Goal: Transaction & Acquisition: Subscribe to service/newsletter

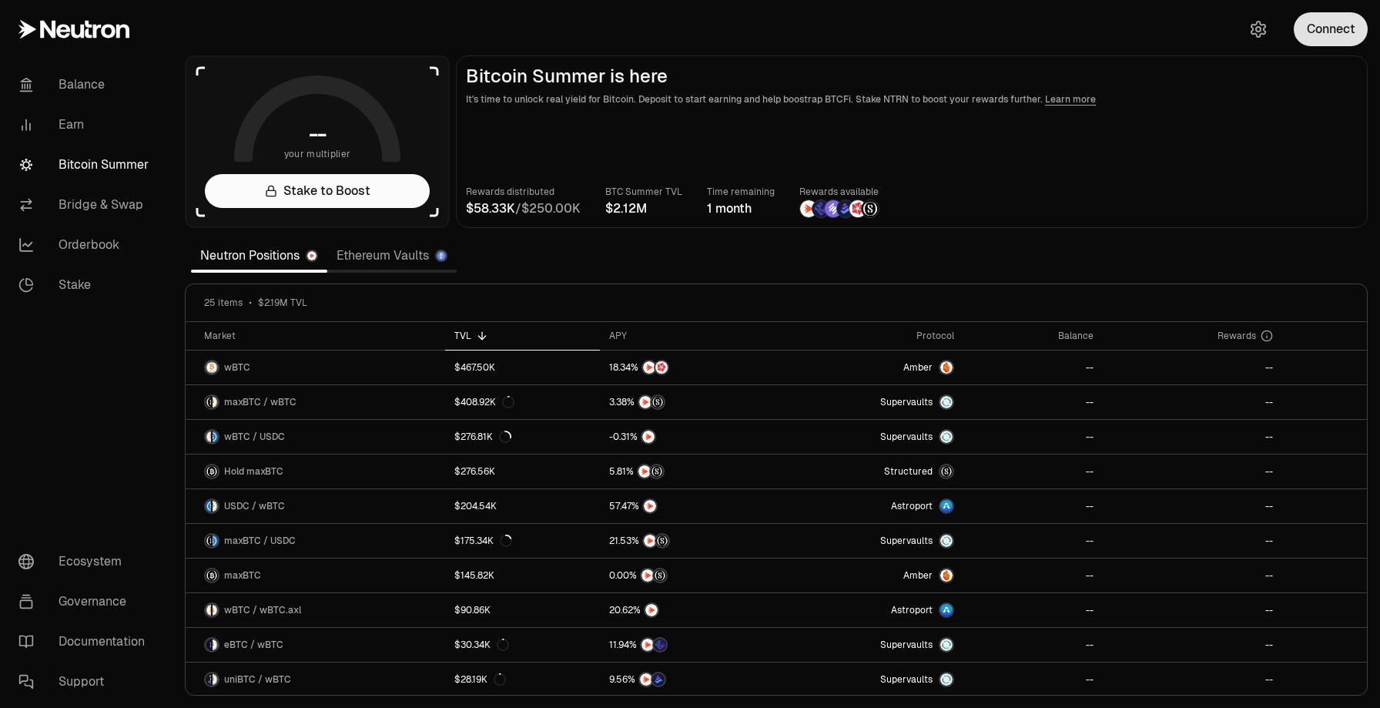
click at [1319, 33] on button "Connect" at bounding box center [1331, 29] width 74 height 34
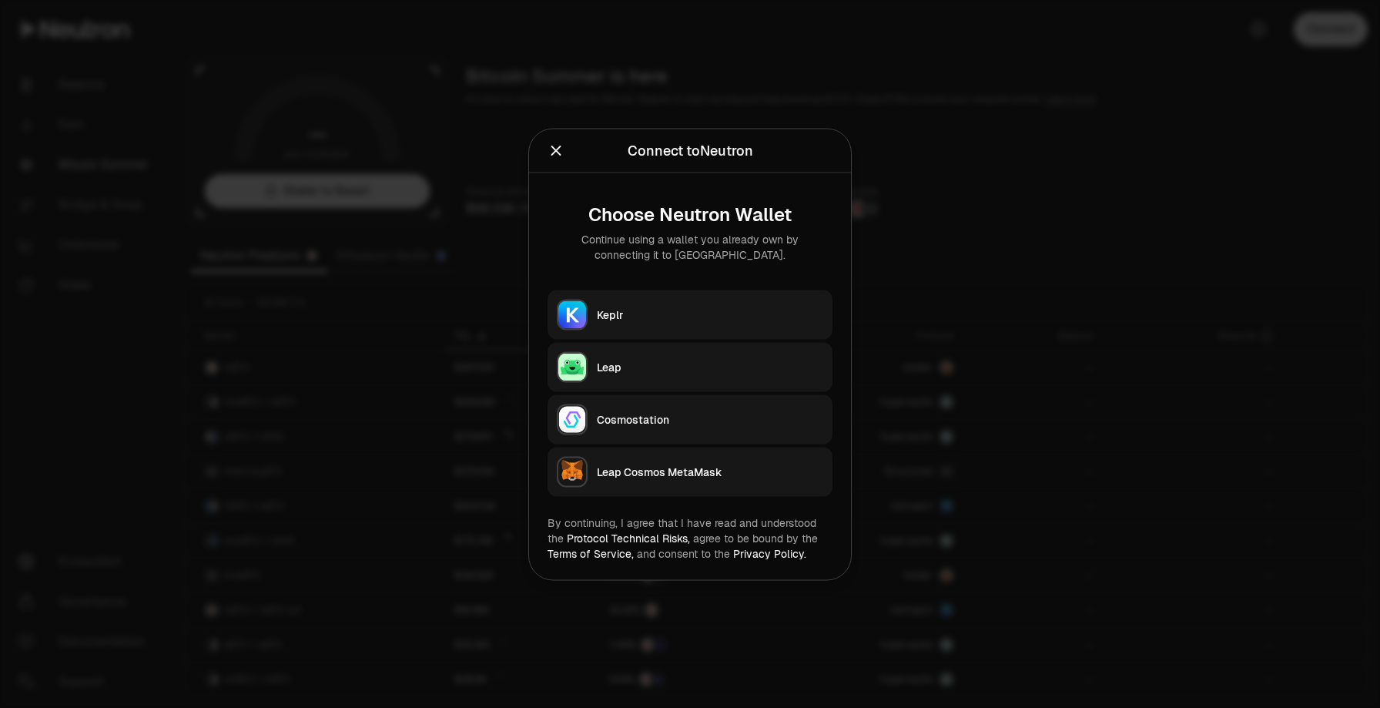
click at [681, 313] on div "Keplr" at bounding box center [710, 314] width 226 height 15
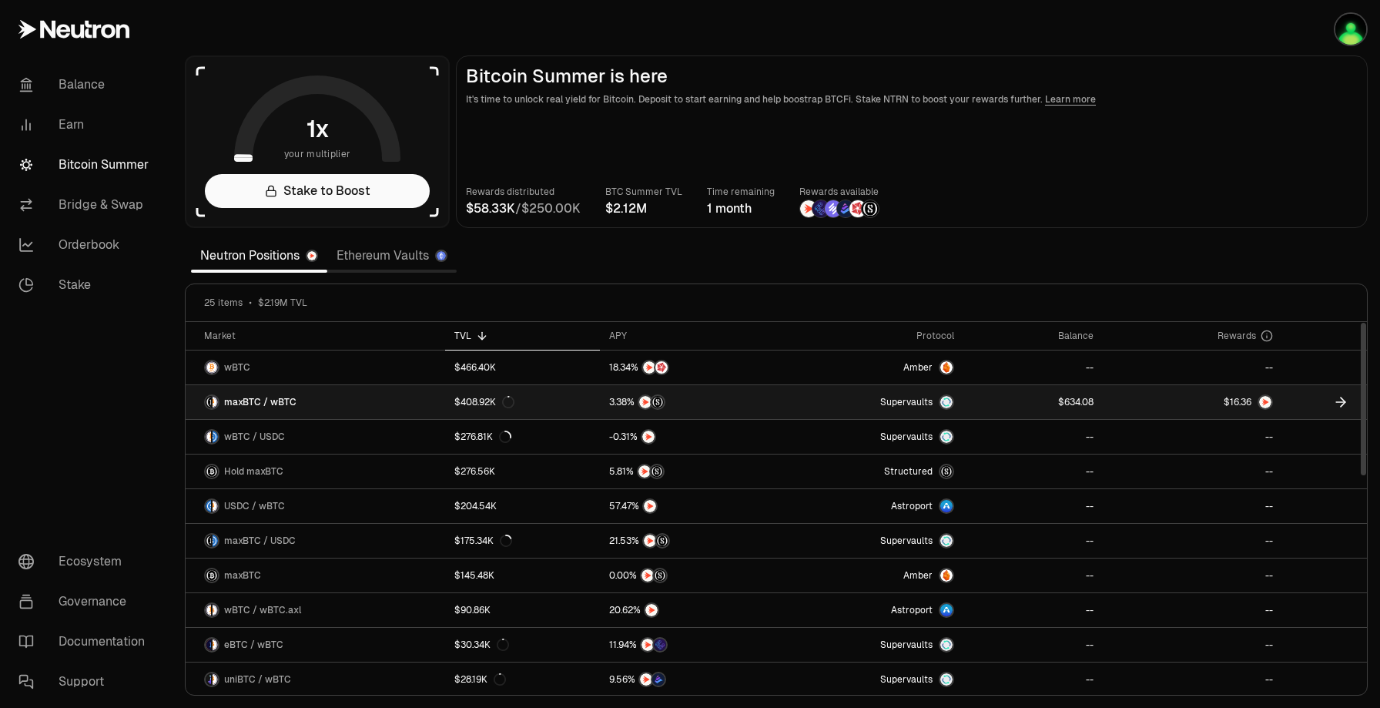
click at [1251, 399] on span "0 1 2 3 4 5 6 7 8 9 0 1 2 3 4 5 6 7 8 9 . 0 1 2 3 4 5 6 7 8 9 0 1 2 3 4 5 6 7 8…" at bounding box center [1240, 402] width 31 height 14
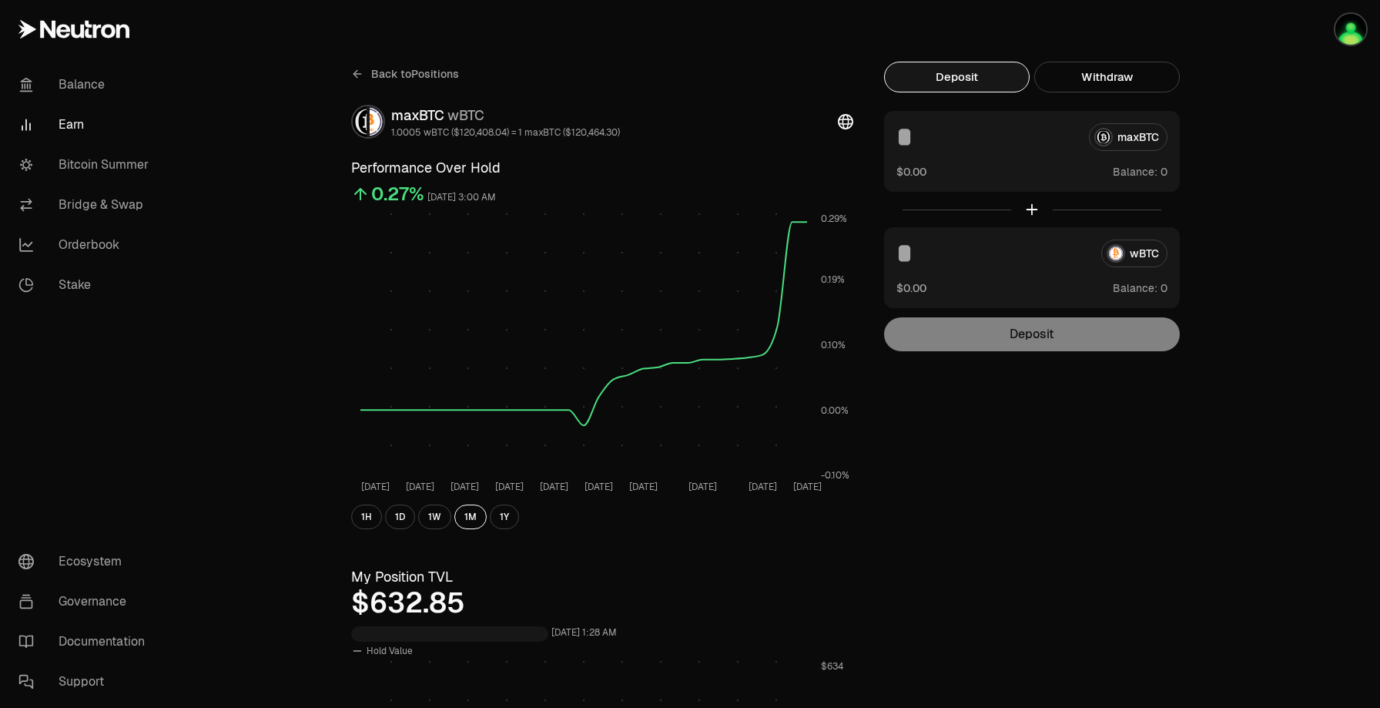
click at [993, 86] on button "Deposit" at bounding box center [957, 77] width 146 height 31
click at [933, 67] on button "Deposit" at bounding box center [957, 77] width 146 height 31
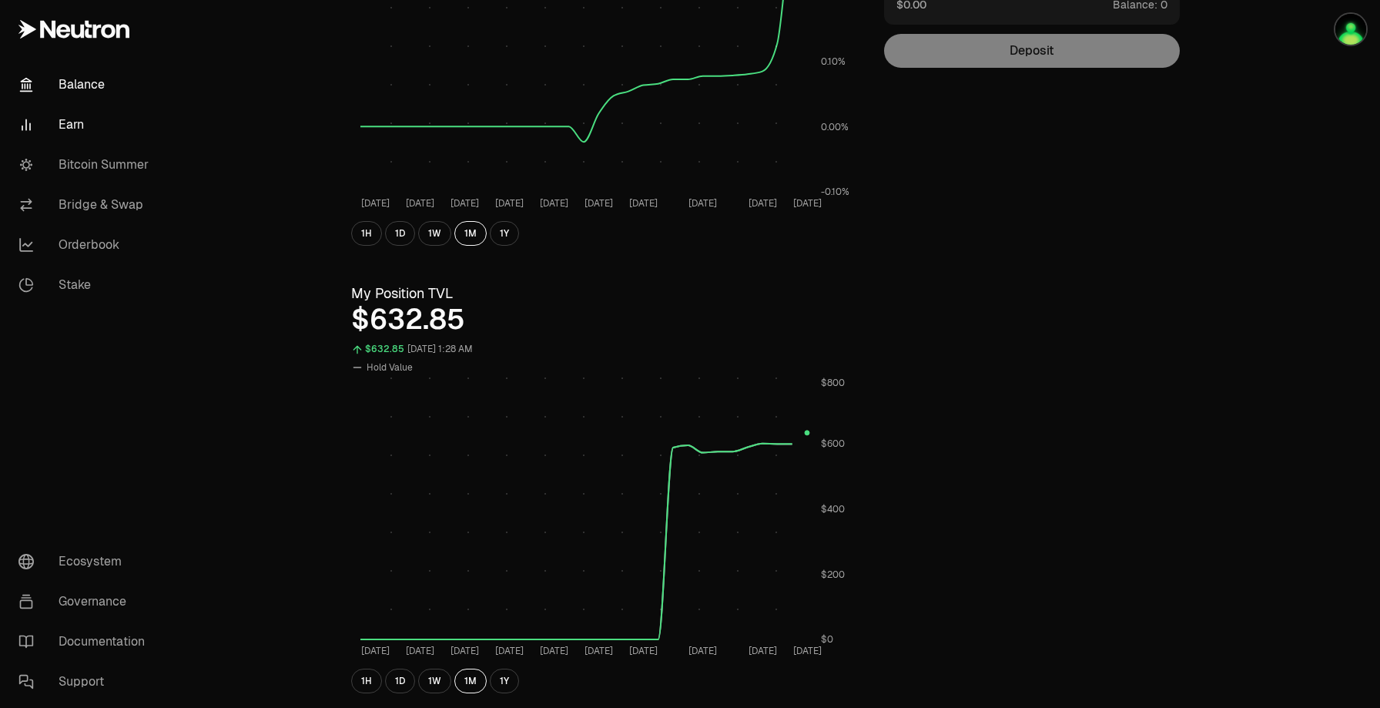
click at [96, 85] on link "Balance" at bounding box center [86, 85] width 160 height 40
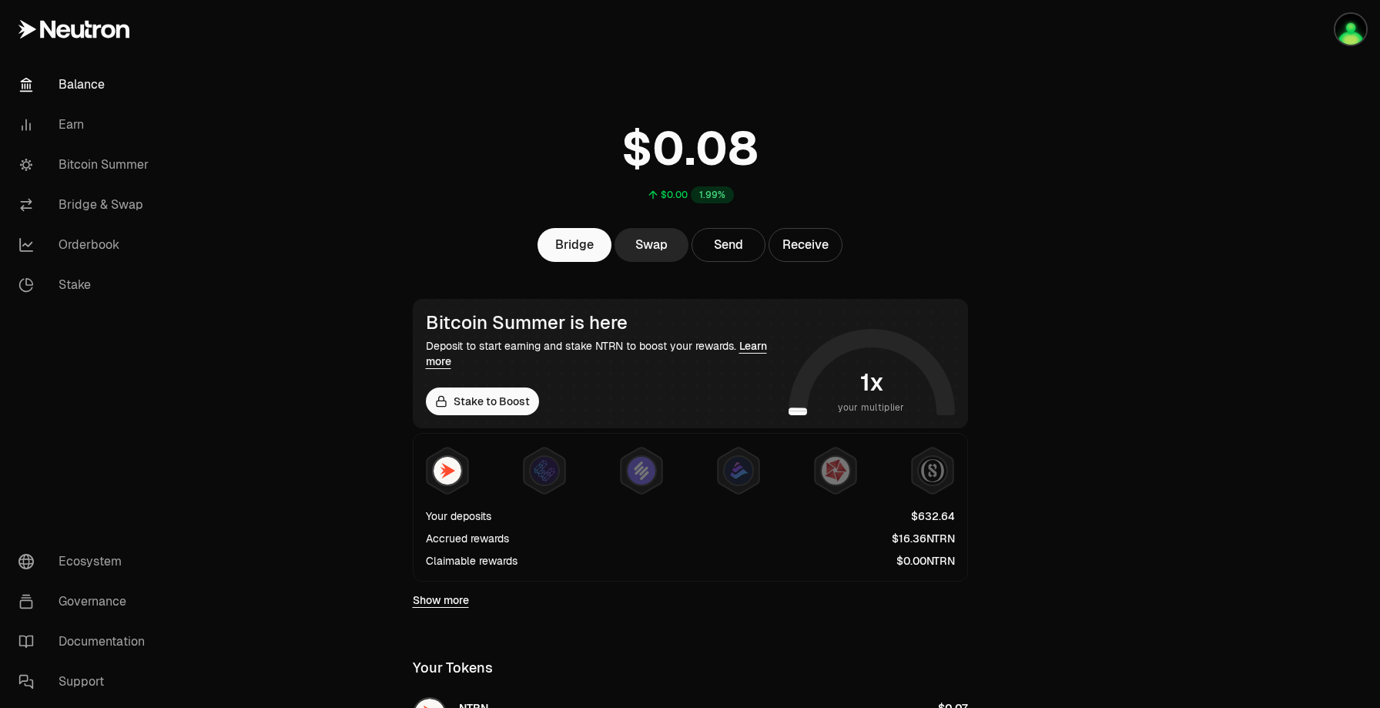
click at [895, 541] on span "$" at bounding box center [895, 538] width 7 height 11
click at [381, 239] on main "$0.00 1.99% Bridge Swap Send Receive Bitcoin Summer is here Deposit to start ea…" at bounding box center [777, 547] width 1208 height 1095
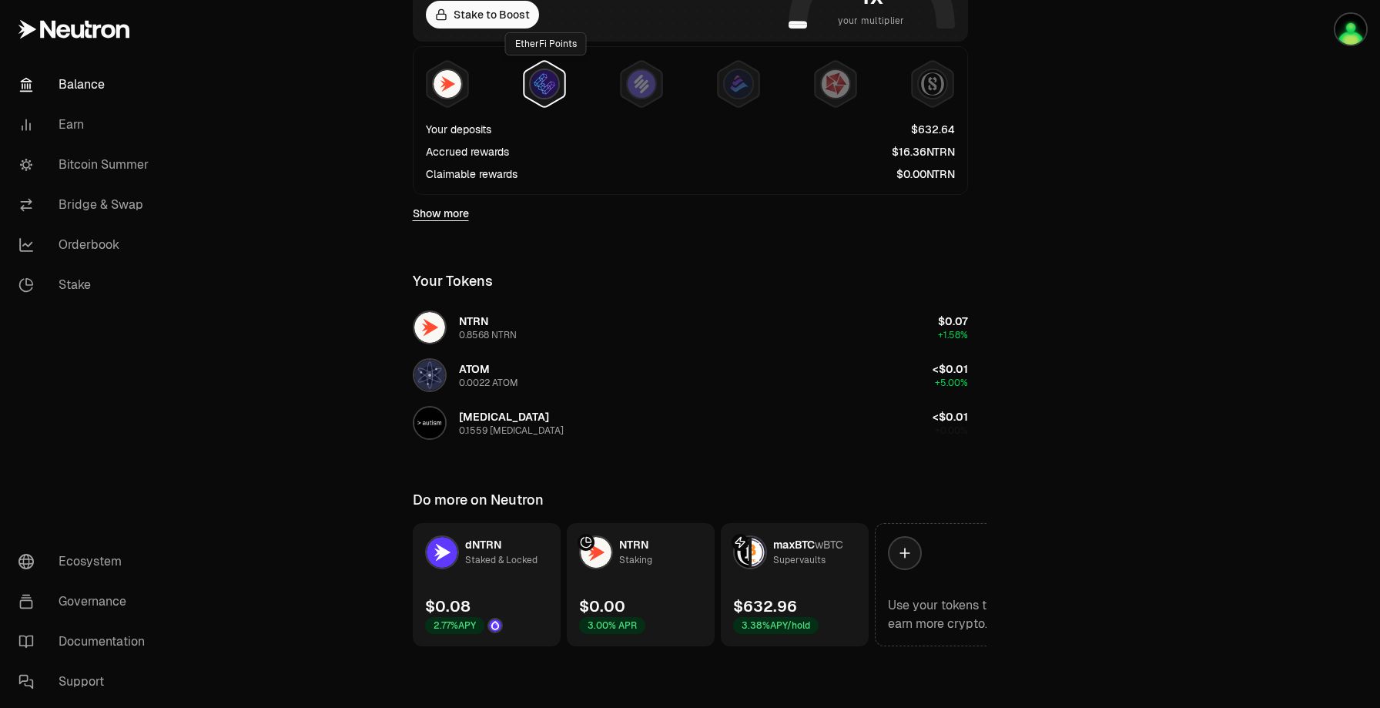
click at [552, 80] on img at bounding box center [545, 84] width 28 height 28
click at [481, 18] on link "Stake to Boost" at bounding box center [482, 15] width 113 height 28
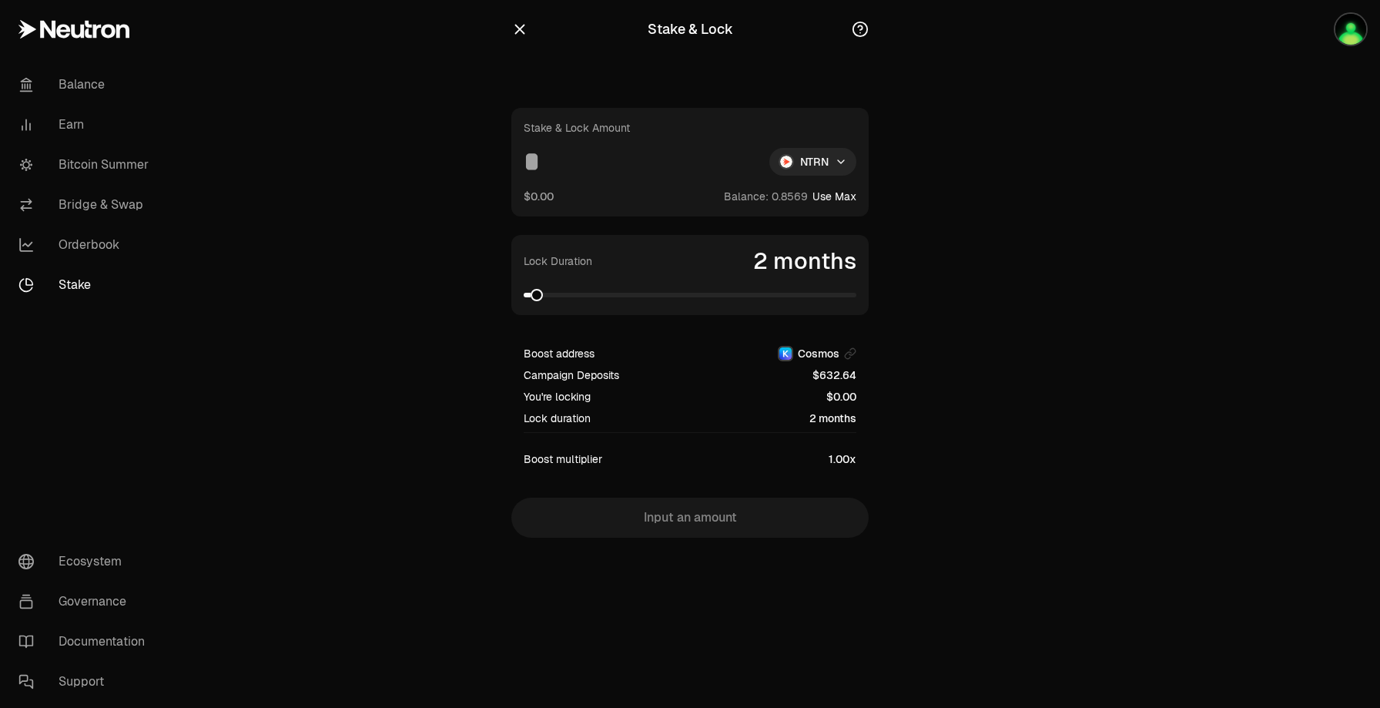
click at [843, 196] on button "Use Max" at bounding box center [835, 196] width 44 height 15
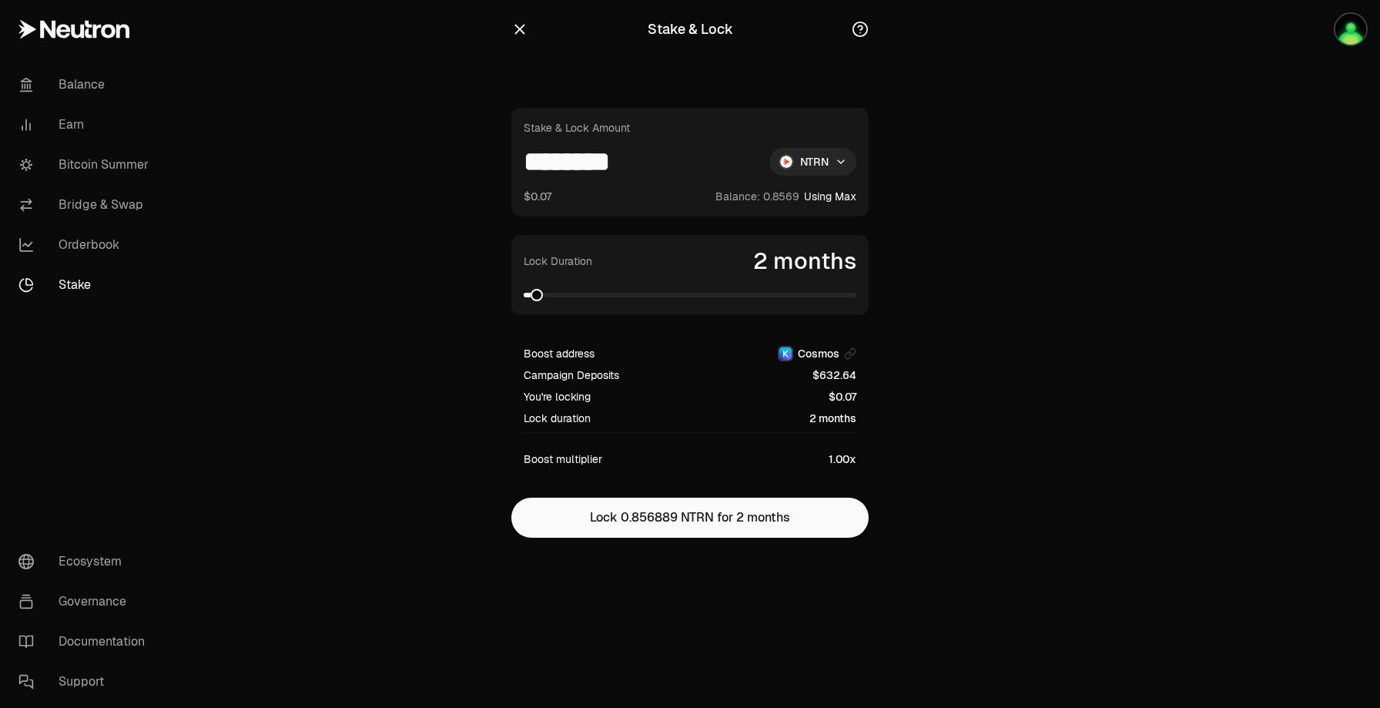
click at [652, 170] on input "********" at bounding box center [640, 162] width 233 height 28
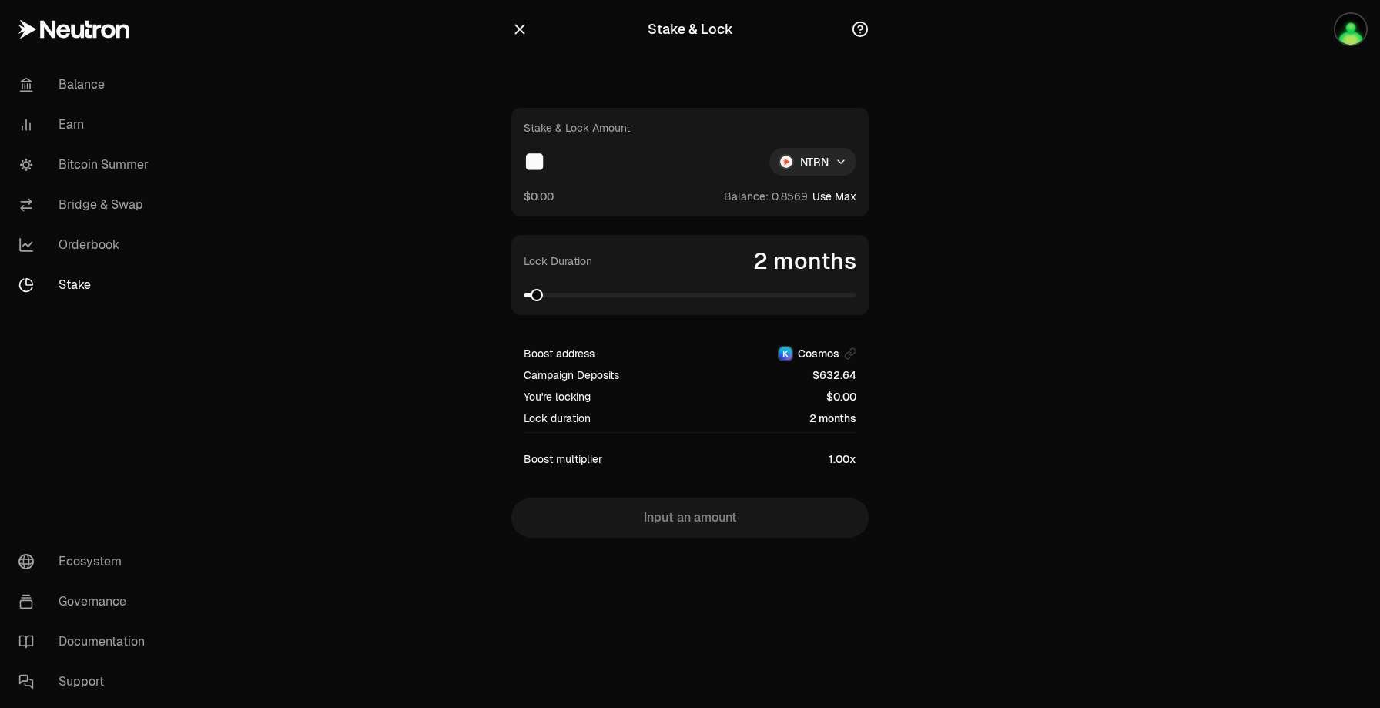
type input "*"
type input "***"
click at [825, 290] on span at bounding box center [690, 294] width 333 height 15
click at [853, 297] on span at bounding box center [690, 295] width 333 height 5
click at [538, 293] on span at bounding box center [531, 295] width 14 height 5
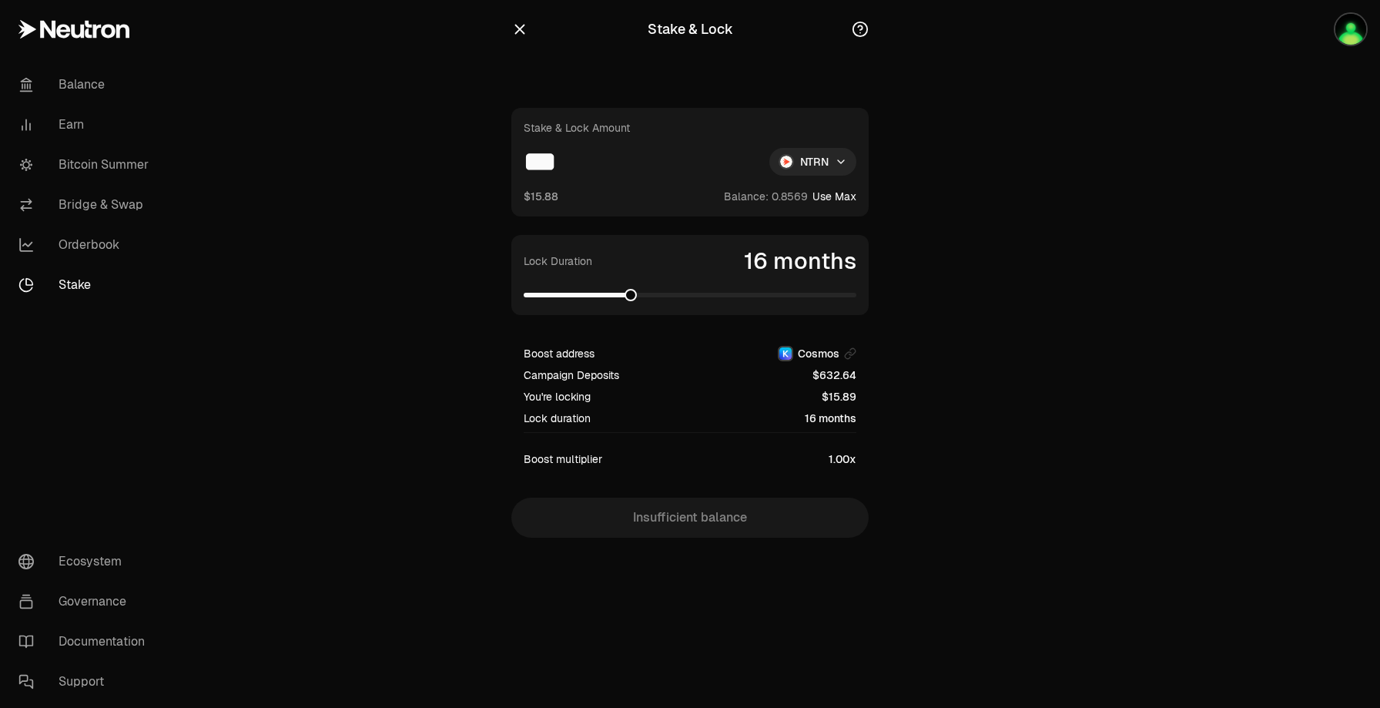
click at [625, 302] on span at bounding box center [690, 294] width 333 height 15
click at [692, 291] on span at bounding box center [690, 294] width 333 height 15
click at [741, 290] on span at bounding box center [690, 294] width 333 height 15
